Goal: Browse casually: Explore the website without a specific task or goal

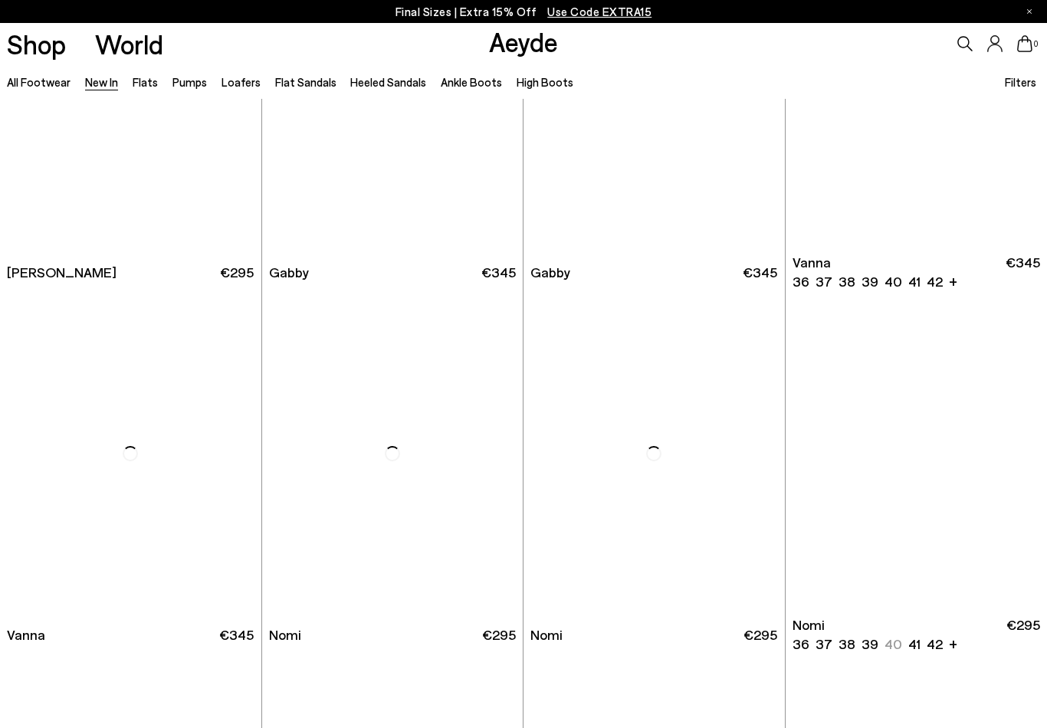
scroll to position [1993, 0]
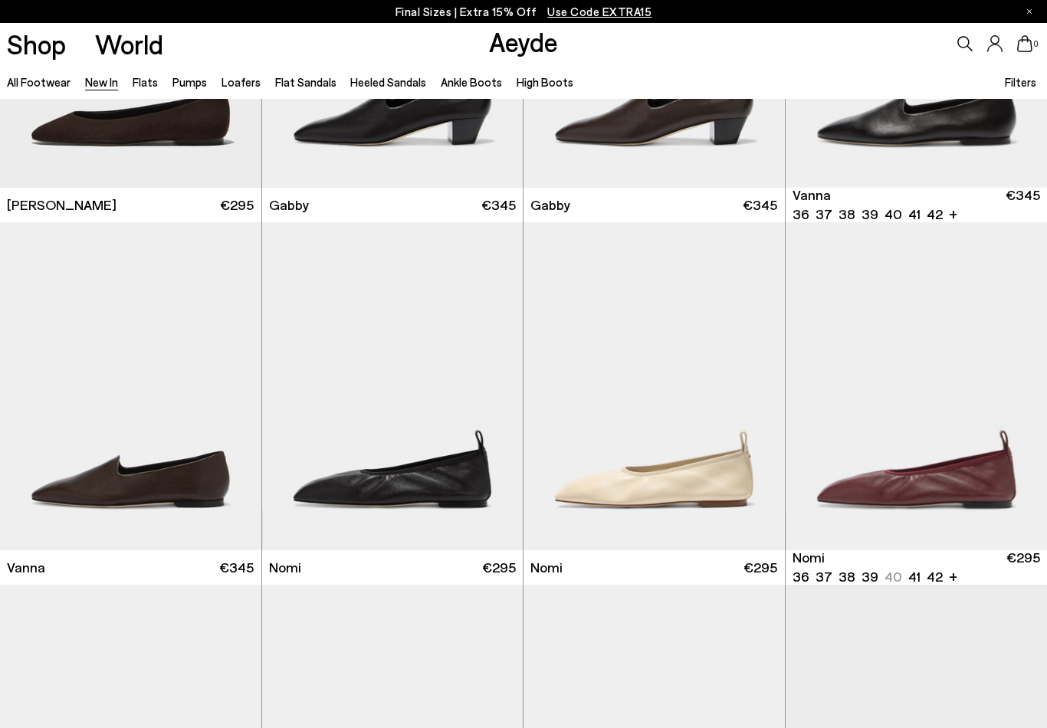
scroll to position [2076, 0]
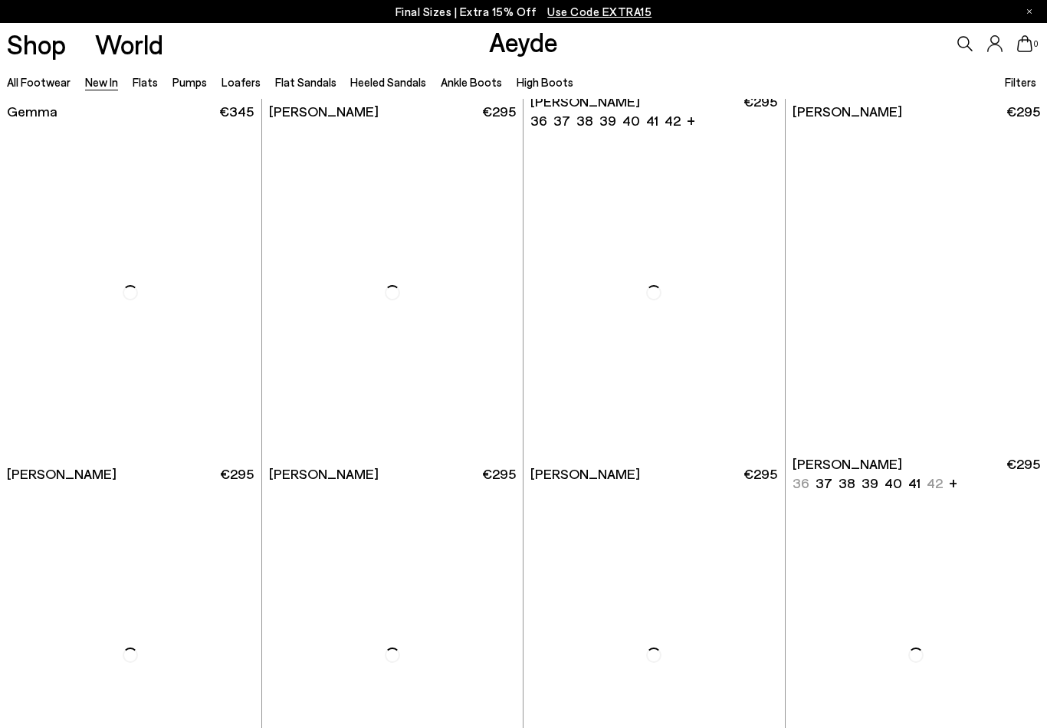
scroll to position [7970, 0]
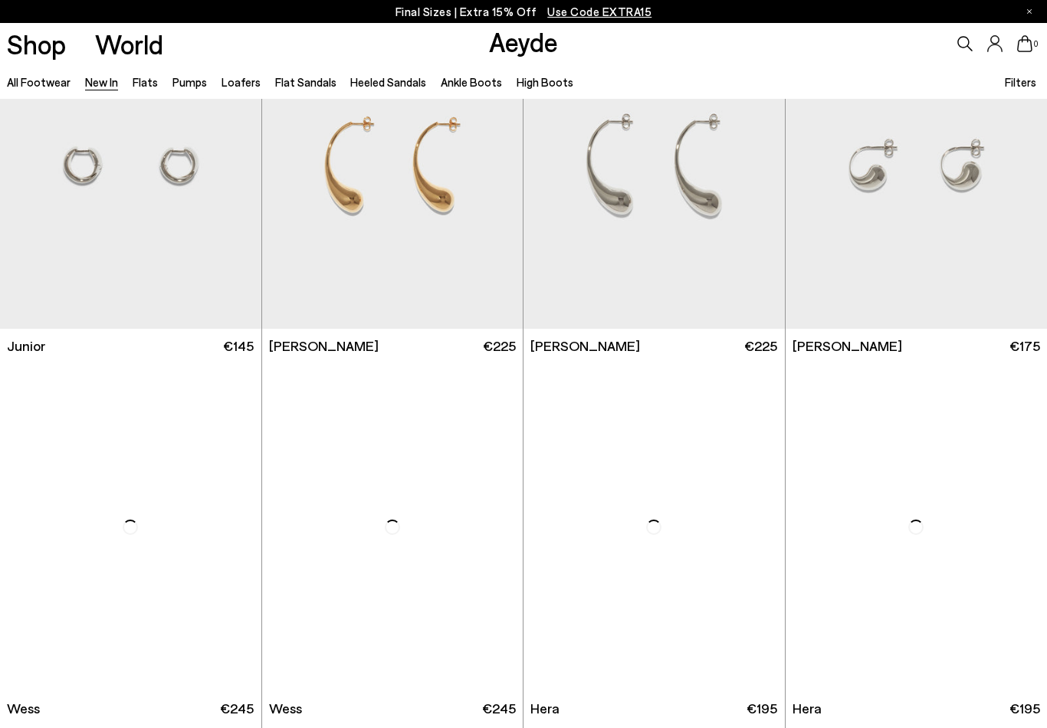
scroll to position [9524, 0]
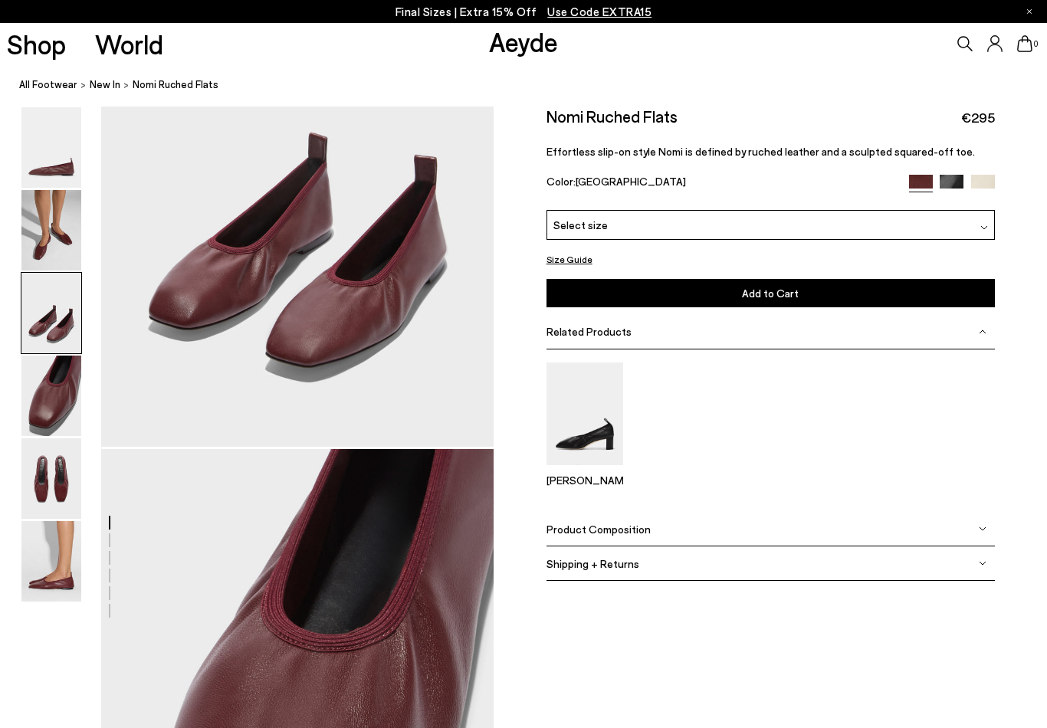
scroll to position [1228, 0]
